Goal: Information Seeking & Learning: Learn about a topic

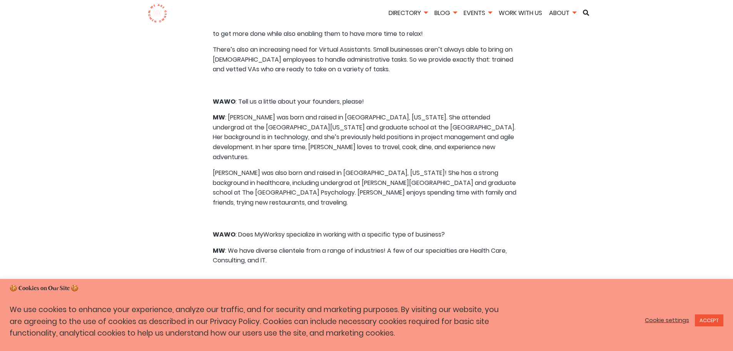
scroll to position [962, 0]
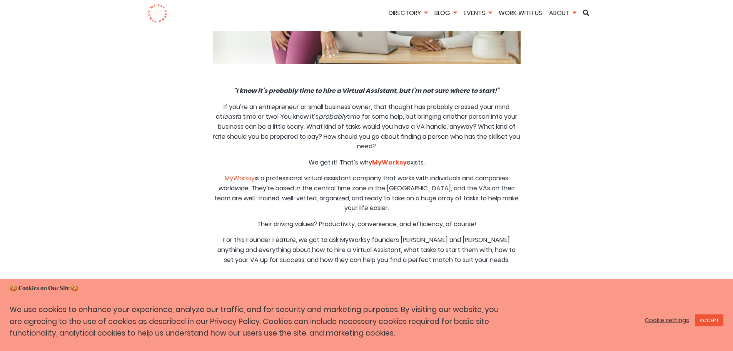
scroll to position [539, 0]
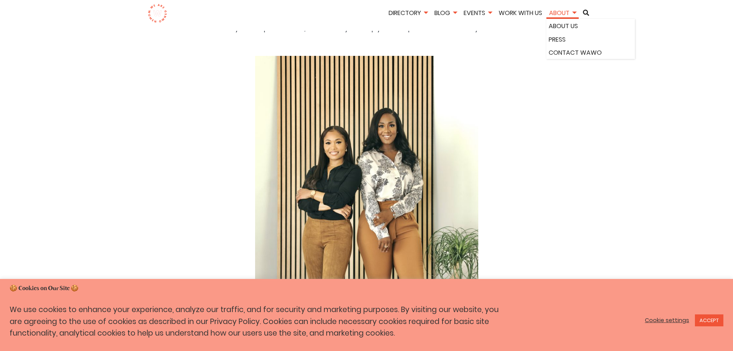
click at [552, 17] on link "About" at bounding box center [563, 12] width 32 height 9
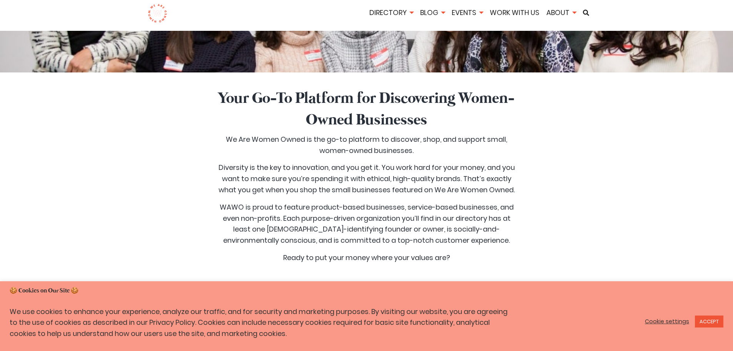
scroll to position [654, 0]
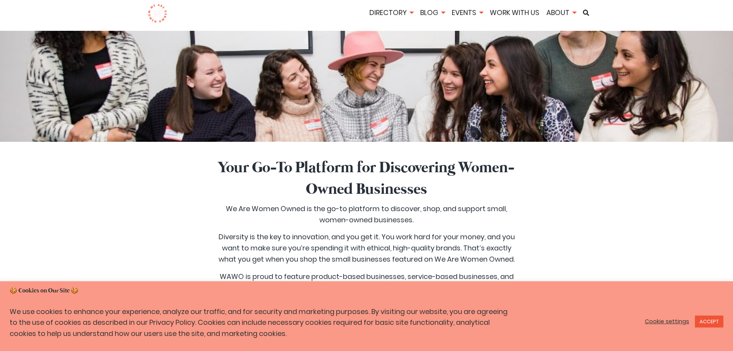
click at [259, 196] on h2 "Your Go-To Platform for Discovering Women-Owned Businesses" at bounding box center [367, 178] width 302 height 43
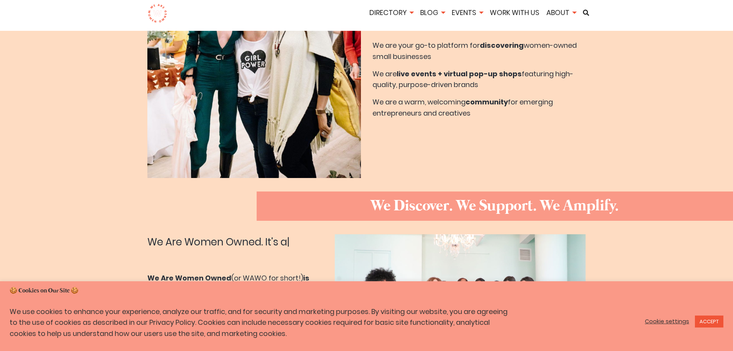
scroll to position [0, 0]
